Goal: Information Seeking & Learning: Learn about a topic

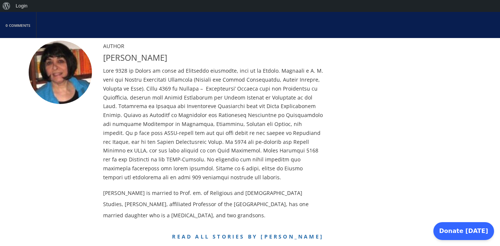
scroll to position [1243, 0]
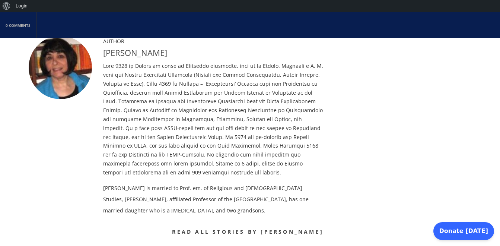
click at [259, 228] on link "Read all stories by [PERSON_NAME]" at bounding box center [248, 231] width 152 height 7
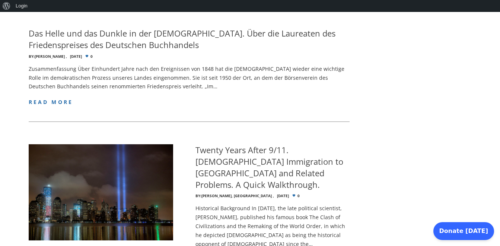
scroll to position [484, 0]
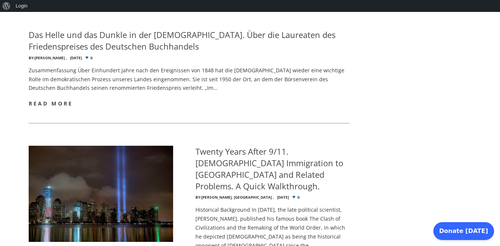
click at [63, 100] on span "read more" at bounding box center [51, 103] width 45 height 7
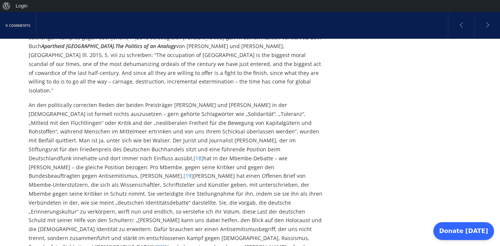
scroll to position [2386, 0]
